Goal: Task Accomplishment & Management: Manage account settings

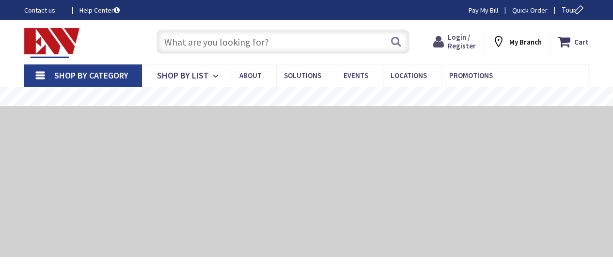
click at [459, 49] on span "Login / Register" at bounding box center [462, 41] width 28 height 18
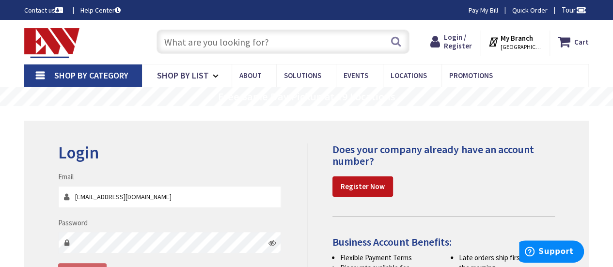
type input "[EMAIL_ADDRESS][DOMAIN_NAME]"
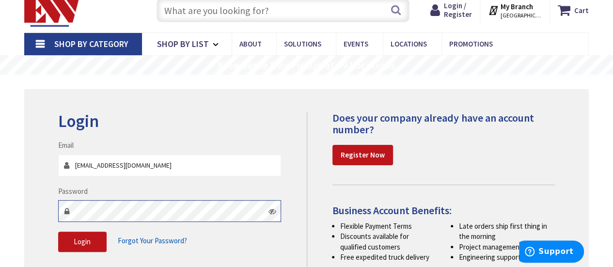
scroll to position [33, 0]
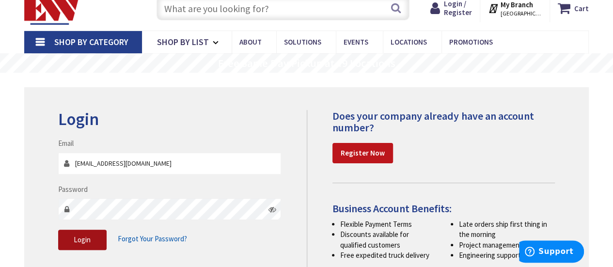
click at [90, 230] on button "Login" at bounding box center [82, 240] width 48 height 20
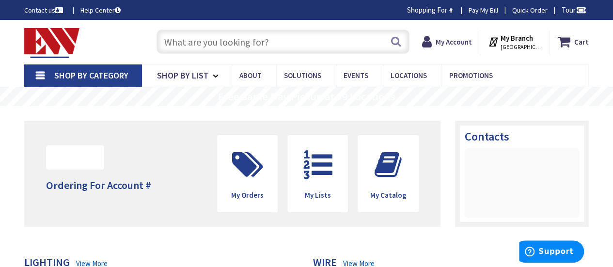
click at [236, 39] on input "text" at bounding box center [283, 42] width 253 height 24
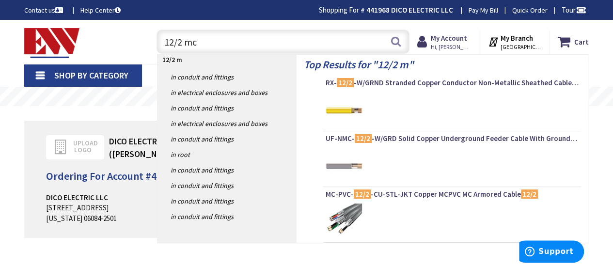
type input "12/2 mc"
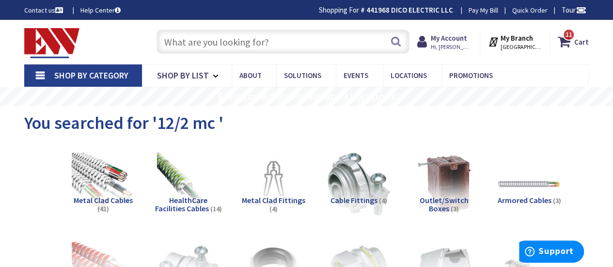
click at [490, 9] on link "Pay My Bill" at bounding box center [484, 10] width 30 height 10
